Goal: Complete application form

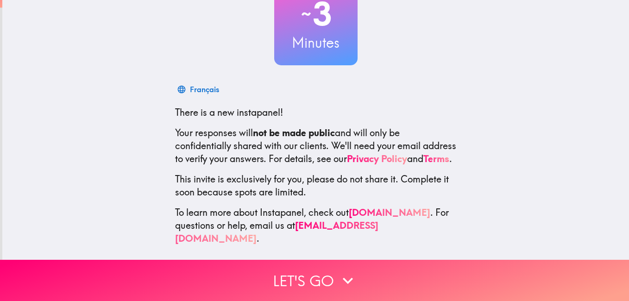
scroll to position [84, 0]
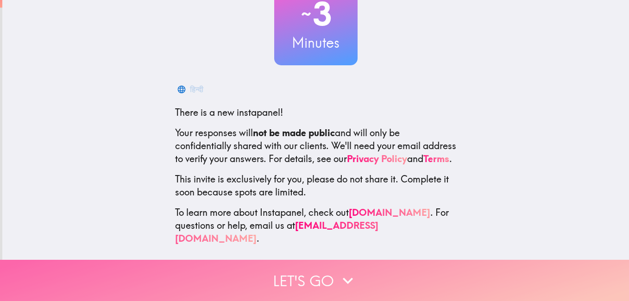
click at [297, 277] on button "Let's go" at bounding box center [314, 280] width 629 height 41
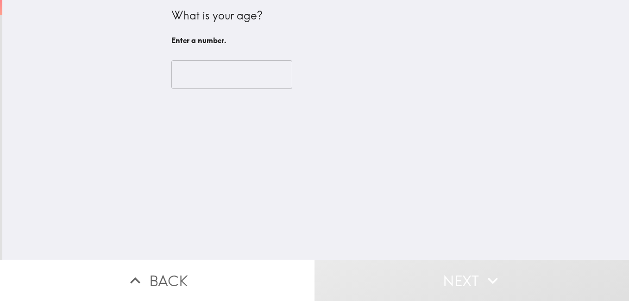
click at [260, 70] on input "number" at bounding box center [231, 74] width 121 height 29
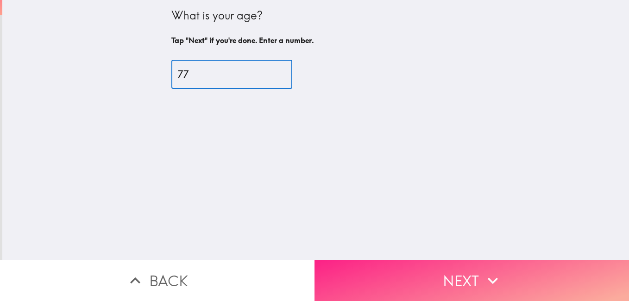
type input "77"
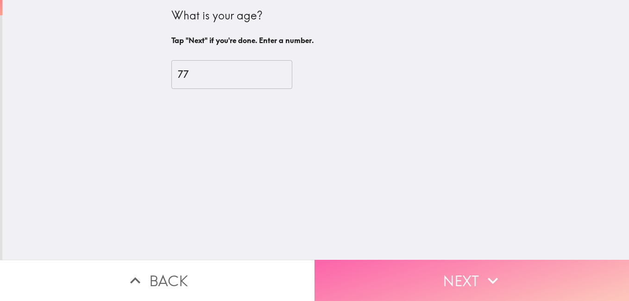
click at [452, 270] on button "Next" at bounding box center [472, 280] width 315 height 41
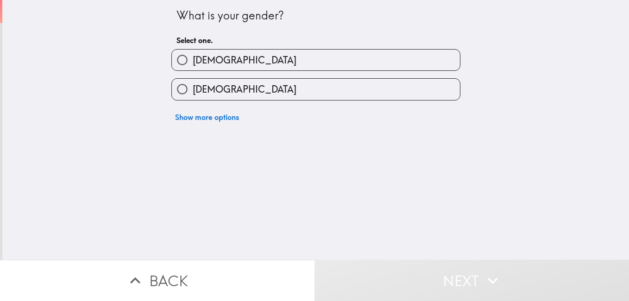
click at [271, 95] on label "[DEMOGRAPHIC_DATA]" at bounding box center [316, 89] width 288 height 21
click at [193, 95] on input "[DEMOGRAPHIC_DATA]" at bounding box center [182, 89] width 21 height 21
radio input "true"
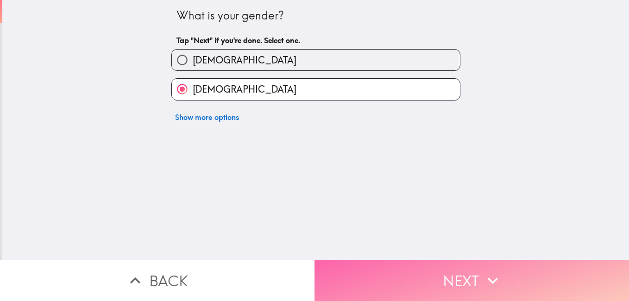
click at [483, 272] on icon "button" at bounding box center [493, 281] width 20 height 20
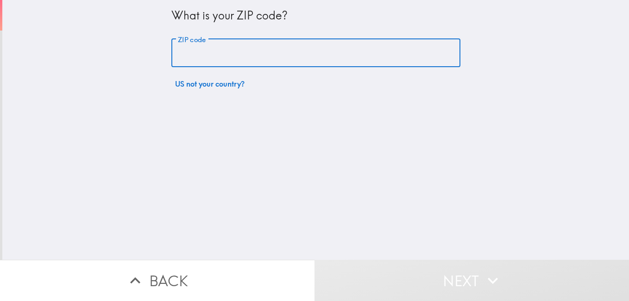
click at [263, 53] on input "ZIP code" at bounding box center [315, 53] width 289 height 29
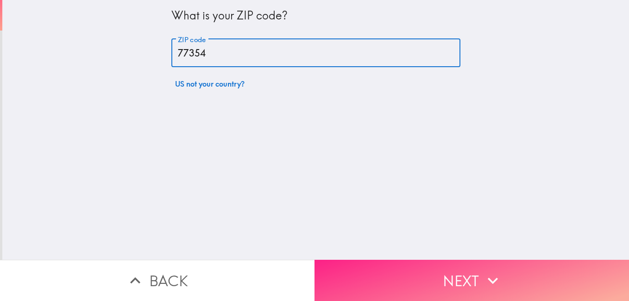
type input "77354"
click at [463, 283] on button "Next" at bounding box center [472, 280] width 315 height 41
